Goal: Task Accomplishment & Management: Manage account settings

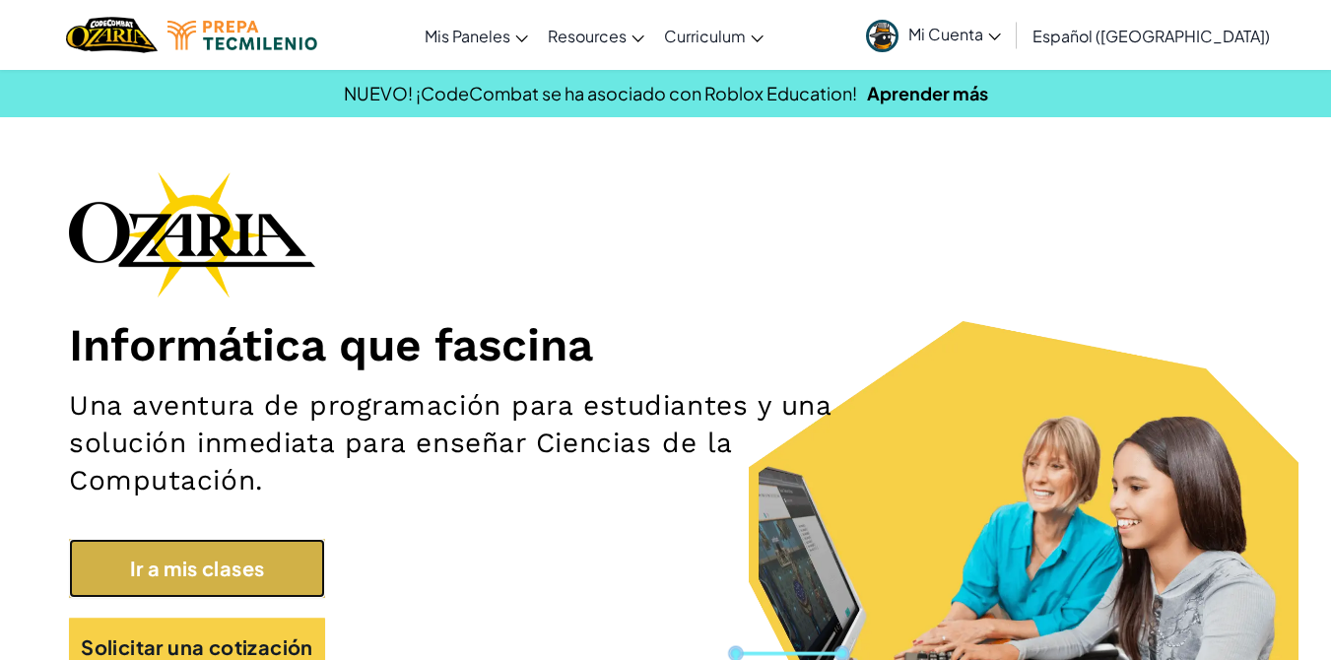
click at [177, 565] on link "Ir a mis clases" at bounding box center [197, 568] width 256 height 59
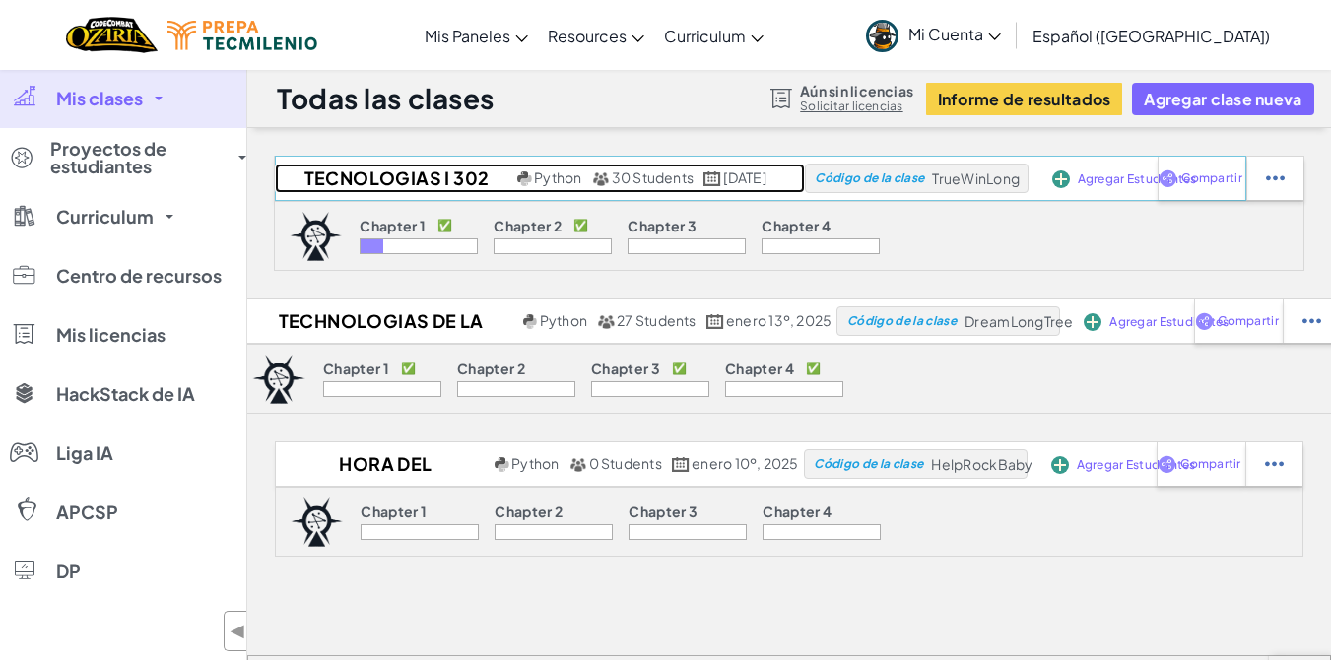
click at [390, 186] on h2 "Tecnologias I 302" at bounding box center [394, 179] width 238 height 30
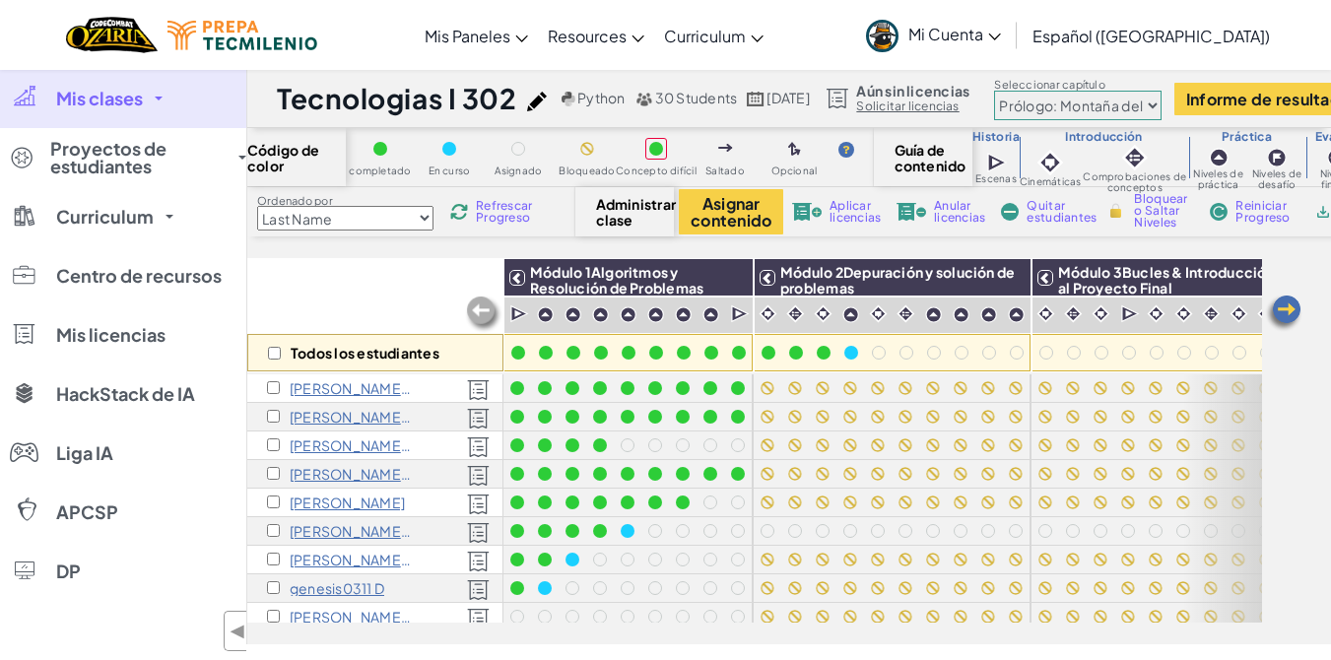
click at [984, 39] on span "Mi Cuenta" at bounding box center [954, 34] width 93 height 21
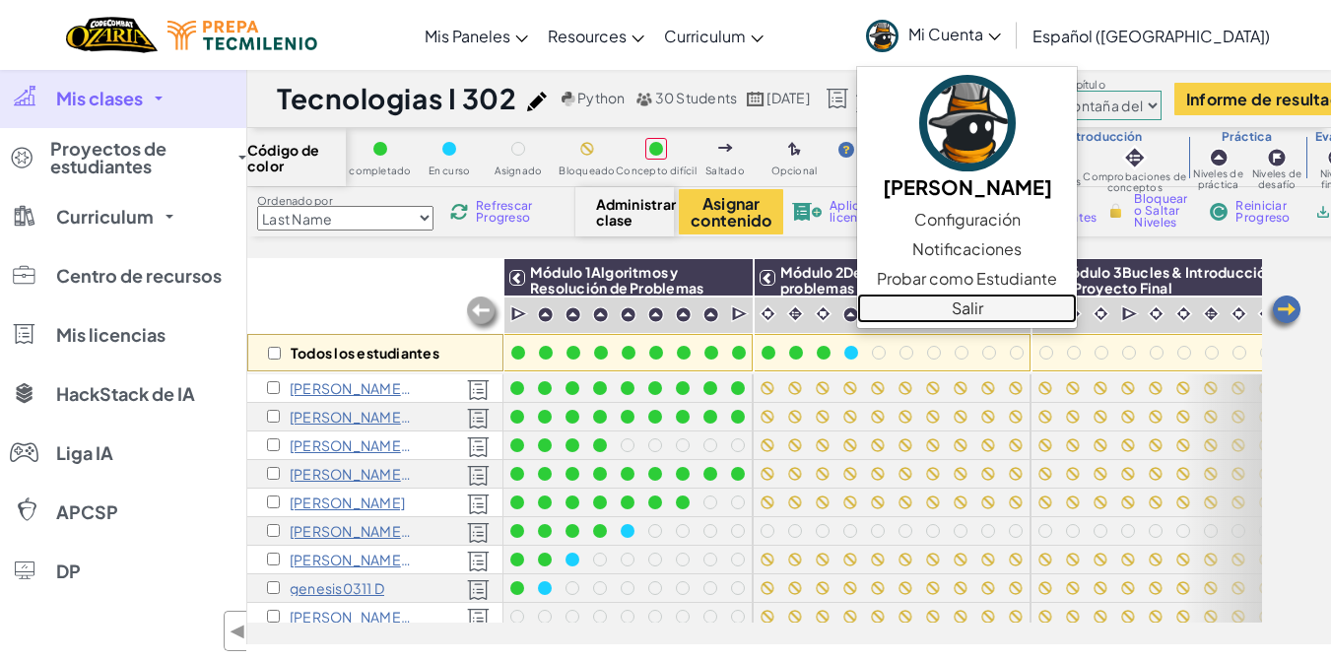
click at [1028, 310] on link "Salir" at bounding box center [967, 309] width 220 height 30
